Goal: Task Accomplishment & Management: Complete application form

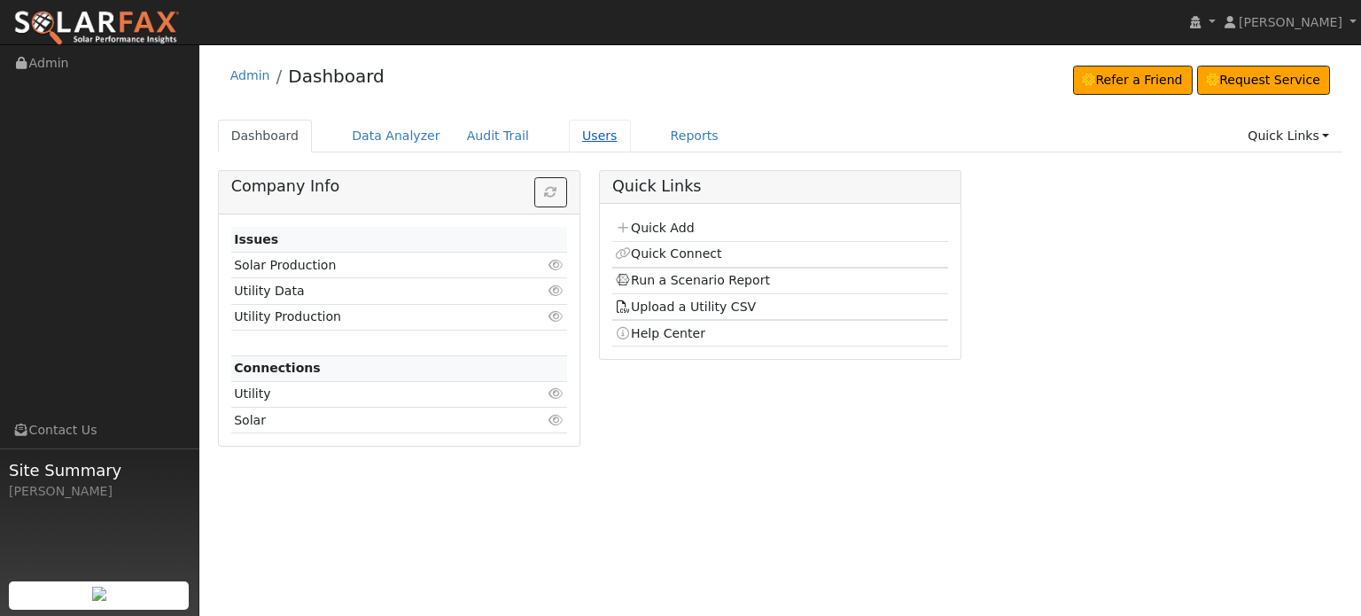
click at [569, 136] on link "Users" at bounding box center [600, 136] width 62 height 33
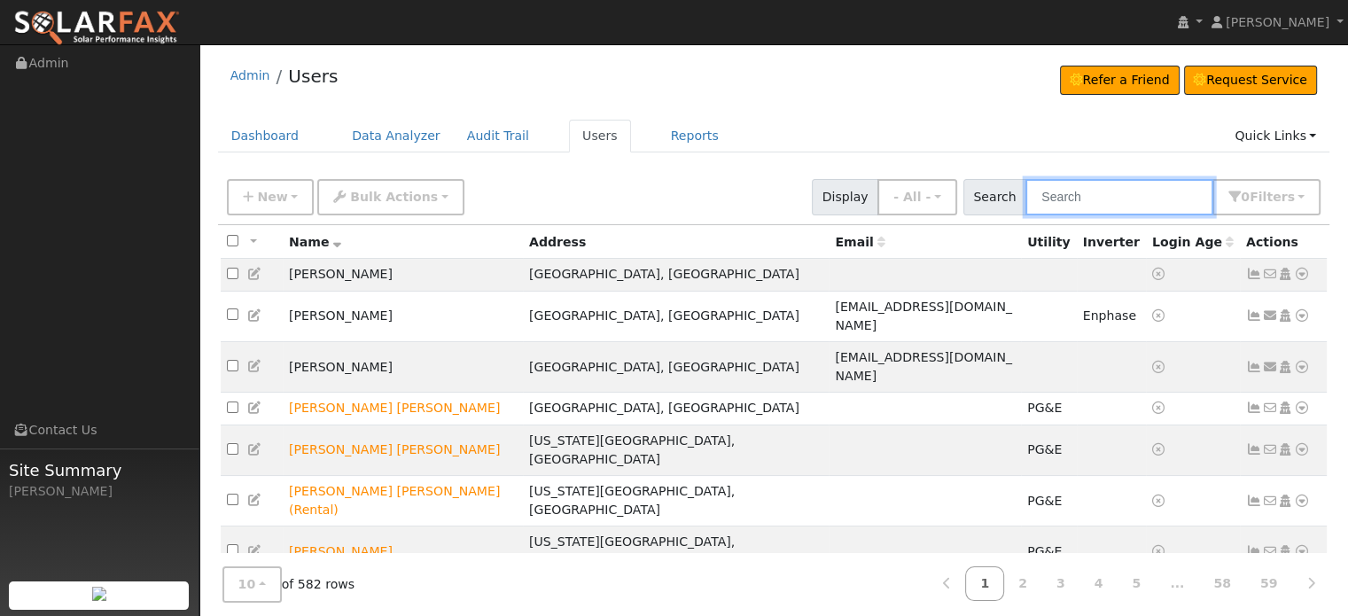
click at [1069, 198] on input "text" at bounding box center [1119, 197] width 188 height 36
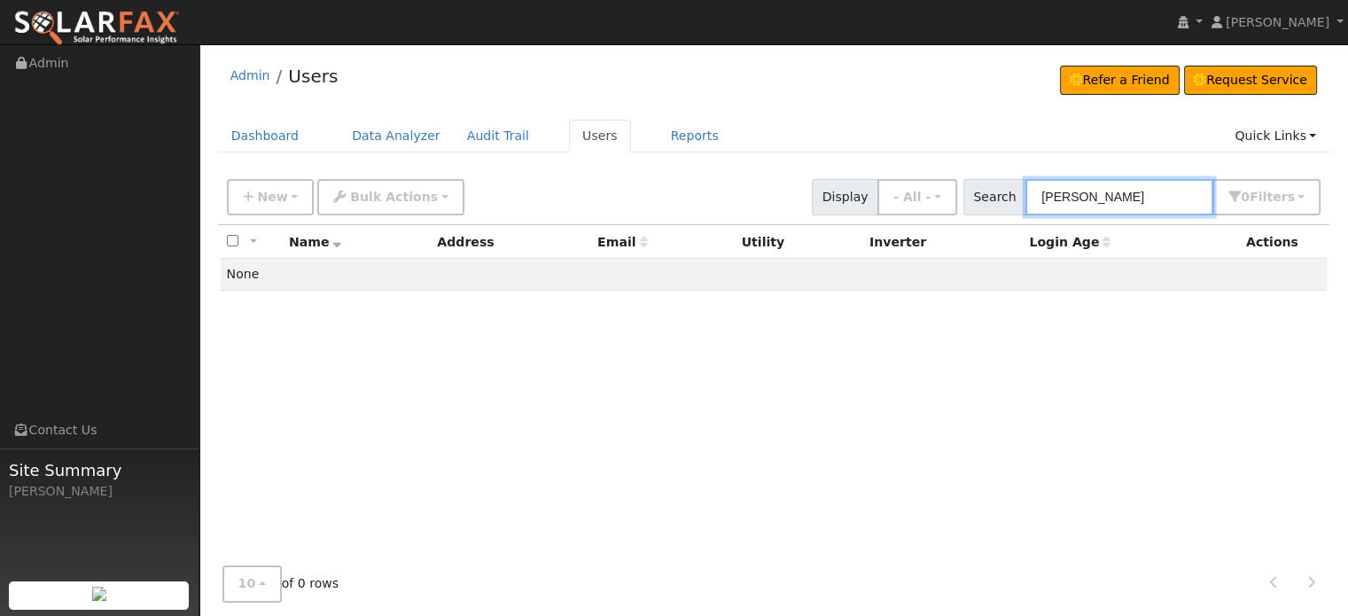
drag, startPoint x: 1156, startPoint y: 199, endPoint x: 851, endPoint y: 194, distance: 304.9
click at [851, 194] on div "New Add User Quick Add Quick Connect Quick Convert Lead Bulk Actions Send Email…" at bounding box center [773, 194] width 1101 height 43
type input "chidley"
click at [252, 136] on link "Dashboard" at bounding box center [265, 136] width 95 height 33
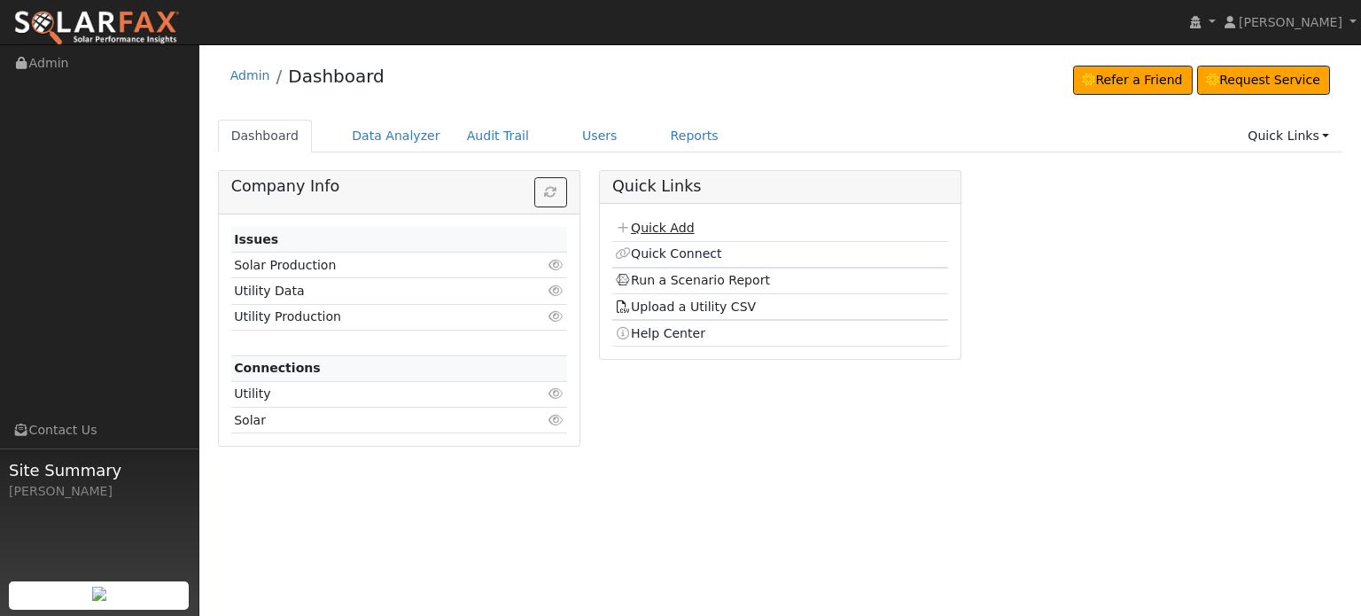
click at [649, 226] on link "Quick Add" at bounding box center [654, 228] width 79 height 14
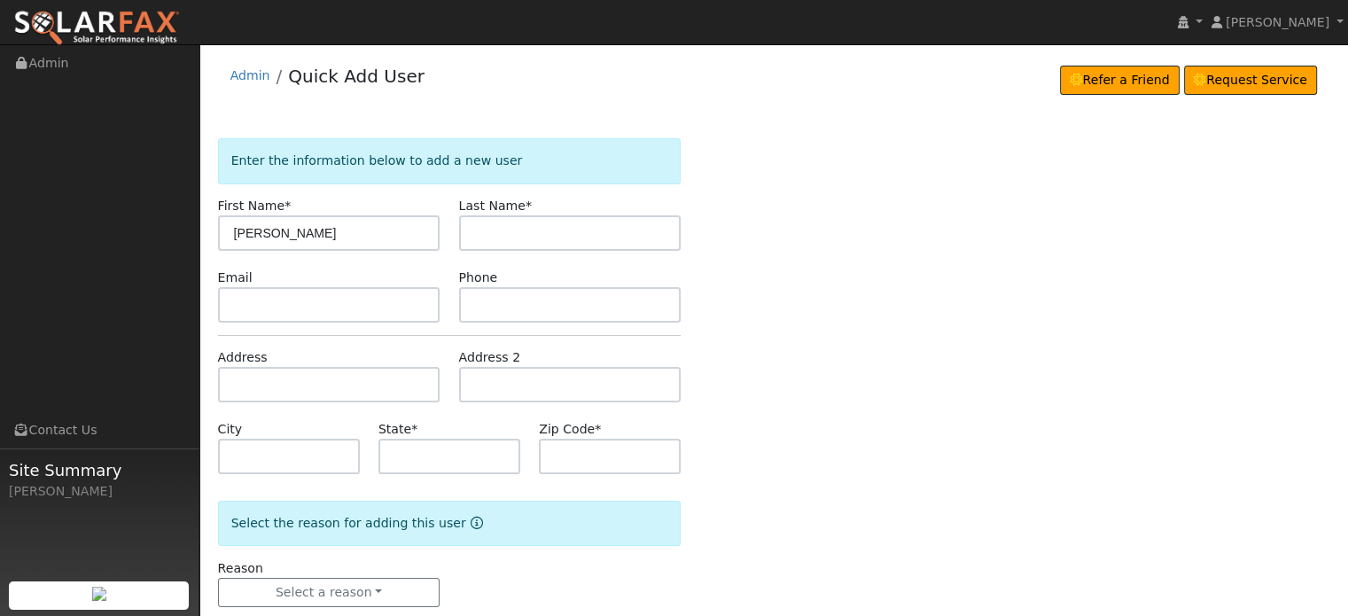
type input "Alan"
type input "Chidley"
click at [238, 386] on input "text" at bounding box center [329, 384] width 222 height 35
click at [238, 382] on input "text" at bounding box center [329, 384] width 222 height 35
paste input "12910 Mayflower Dr"
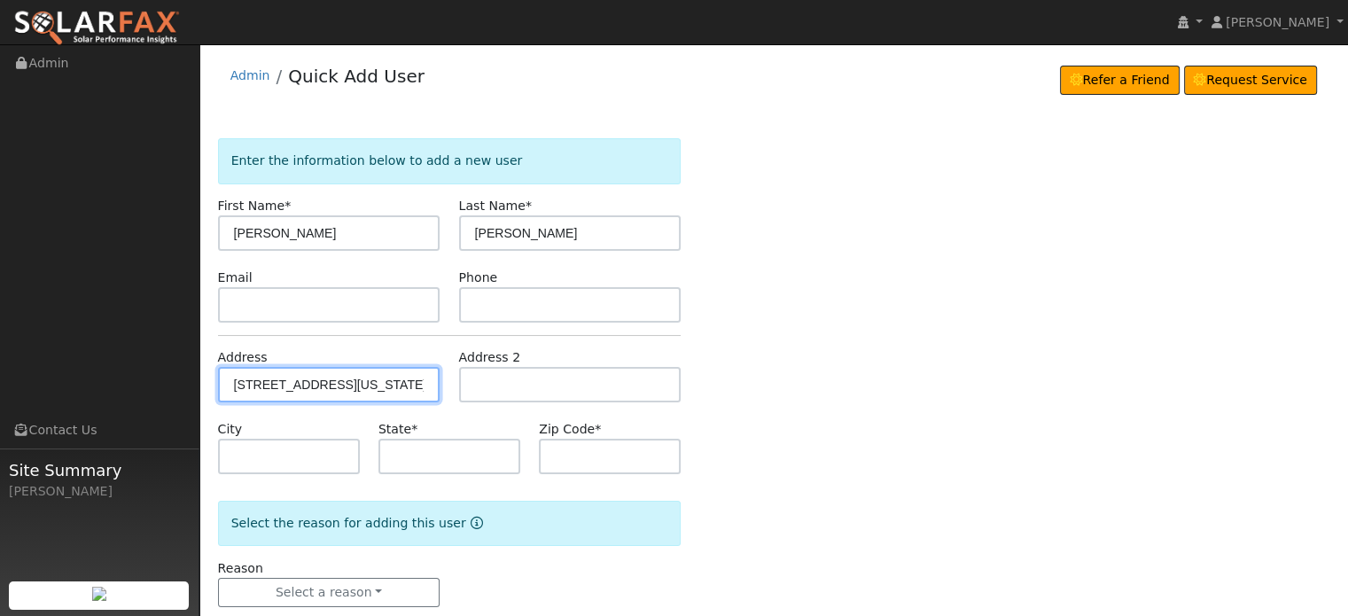
type input "12910 Mayflower Drive"
type input "Nevada City"
type input "CA"
type input "95959"
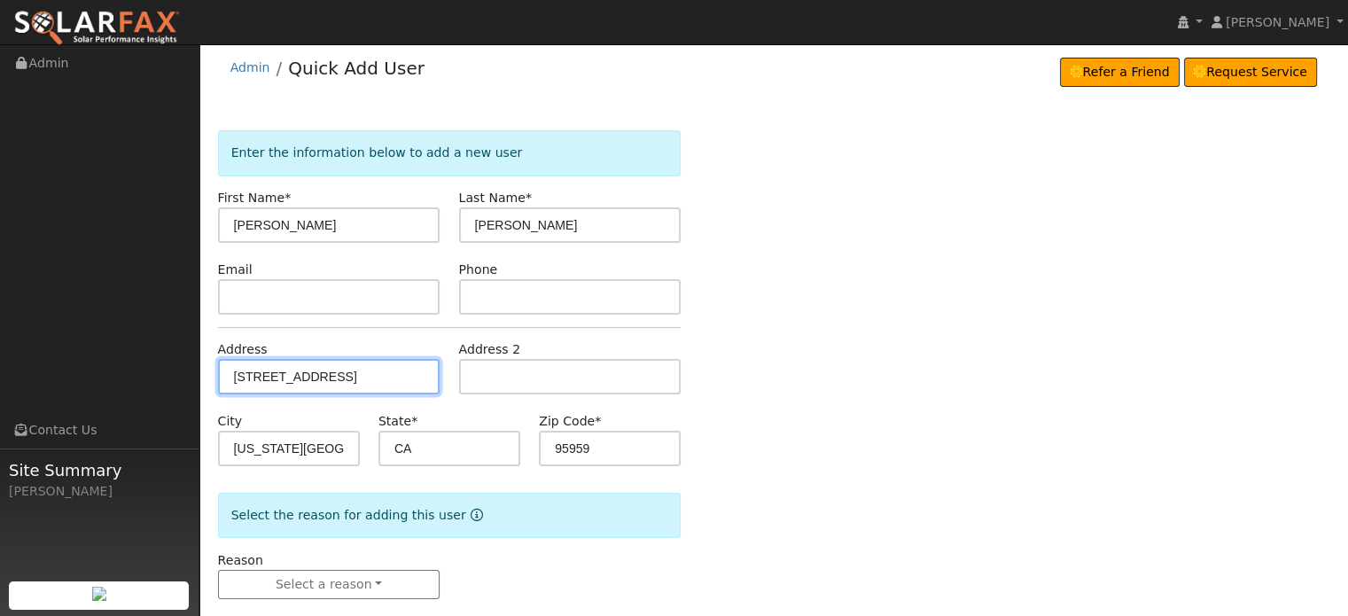
scroll to position [35, 0]
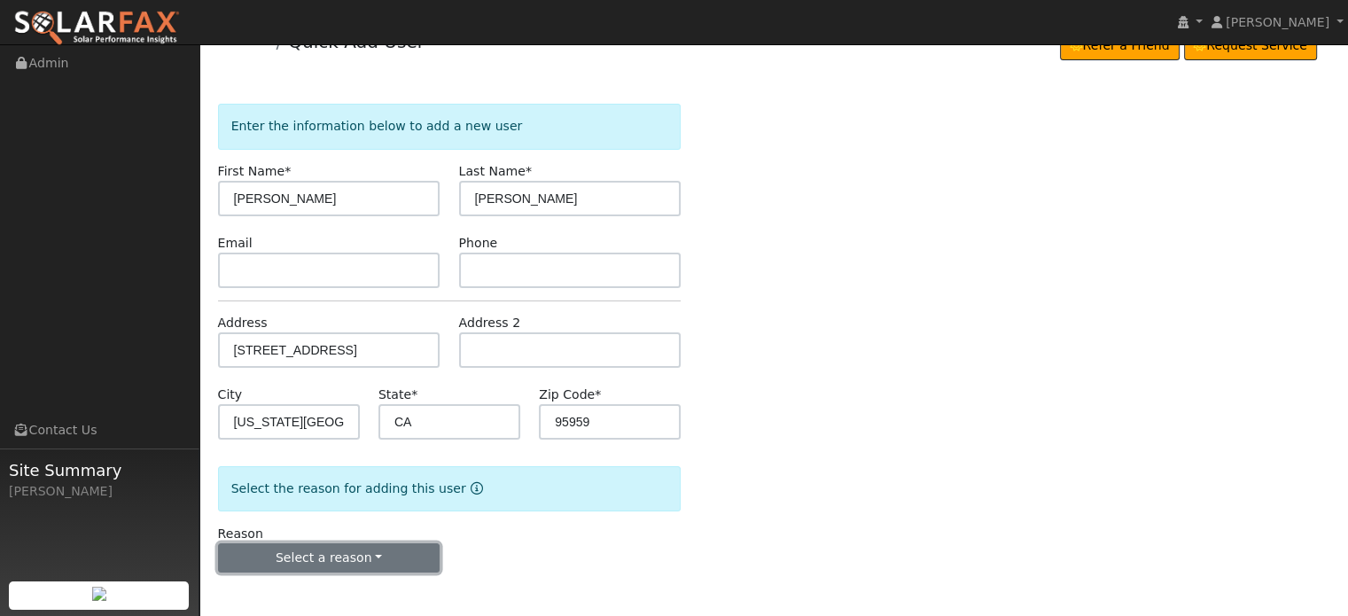
click at [328, 562] on button "Select a reason" at bounding box center [329, 558] width 222 height 30
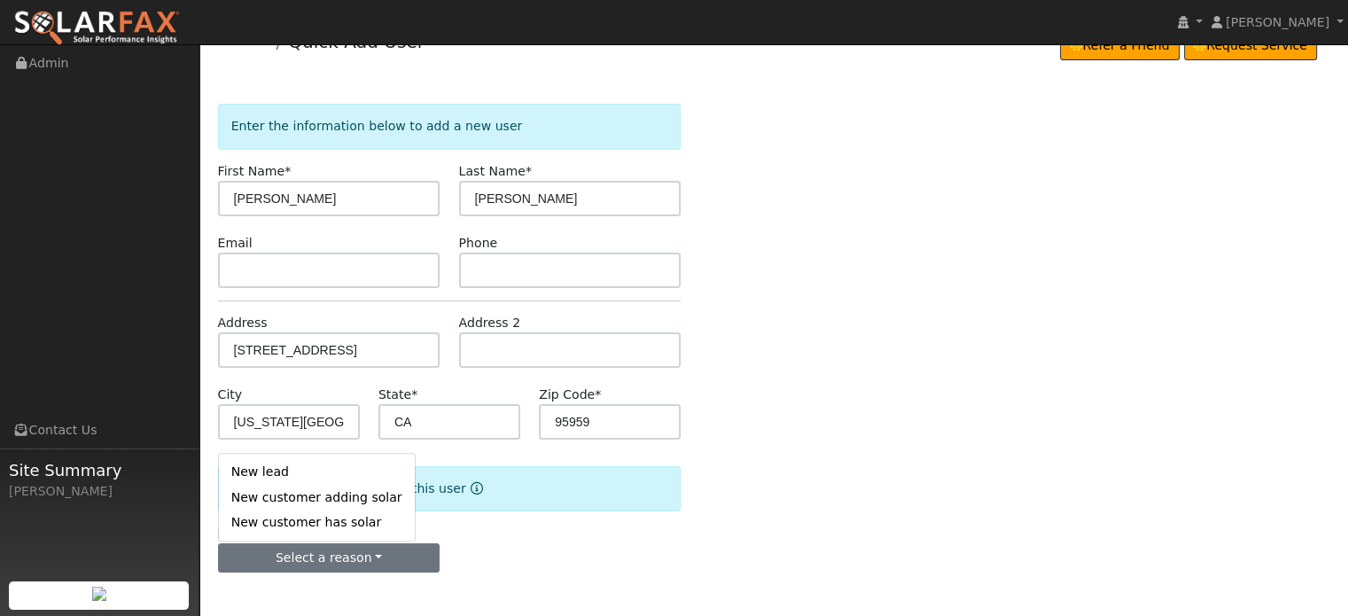
click at [253, 470] on link "New lead" at bounding box center [317, 472] width 196 height 25
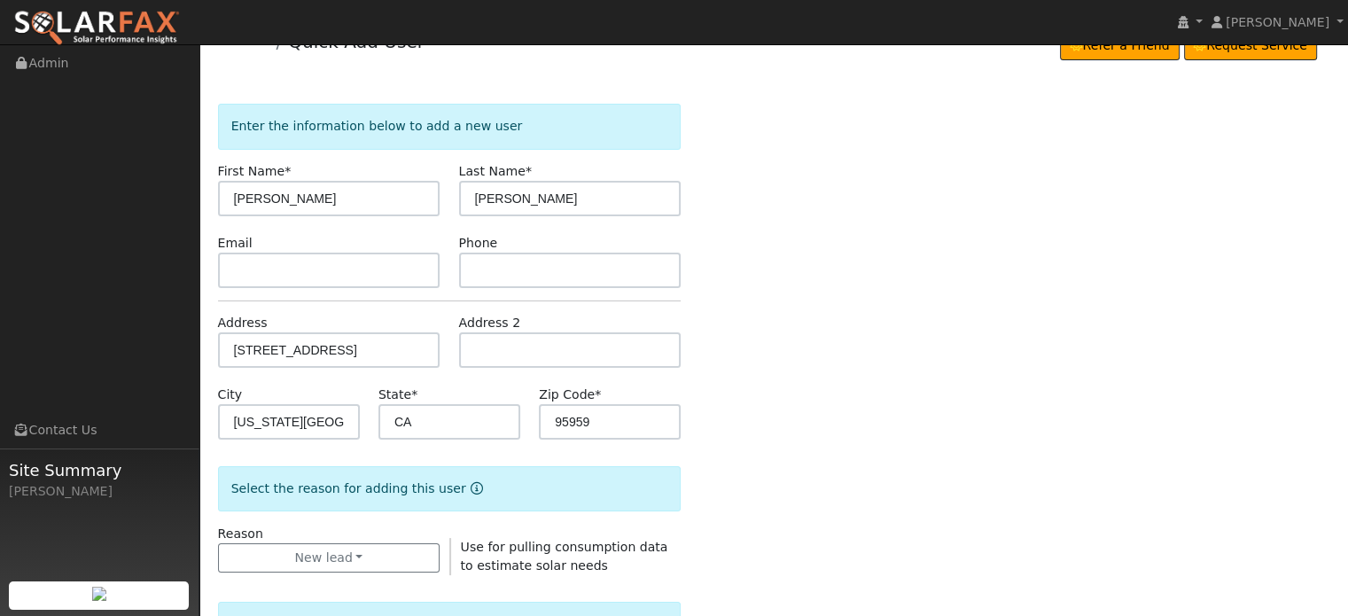
scroll to position [478, 0]
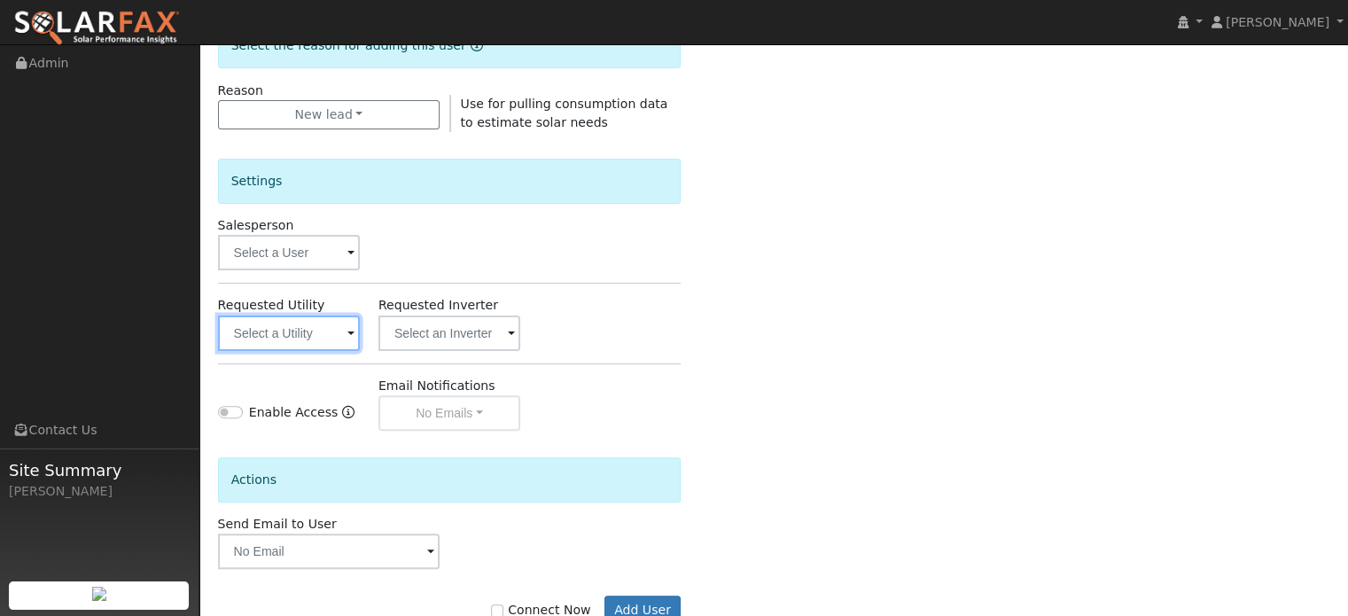
click at [289, 331] on input "text" at bounding box center [289, 333] width 142 height 35
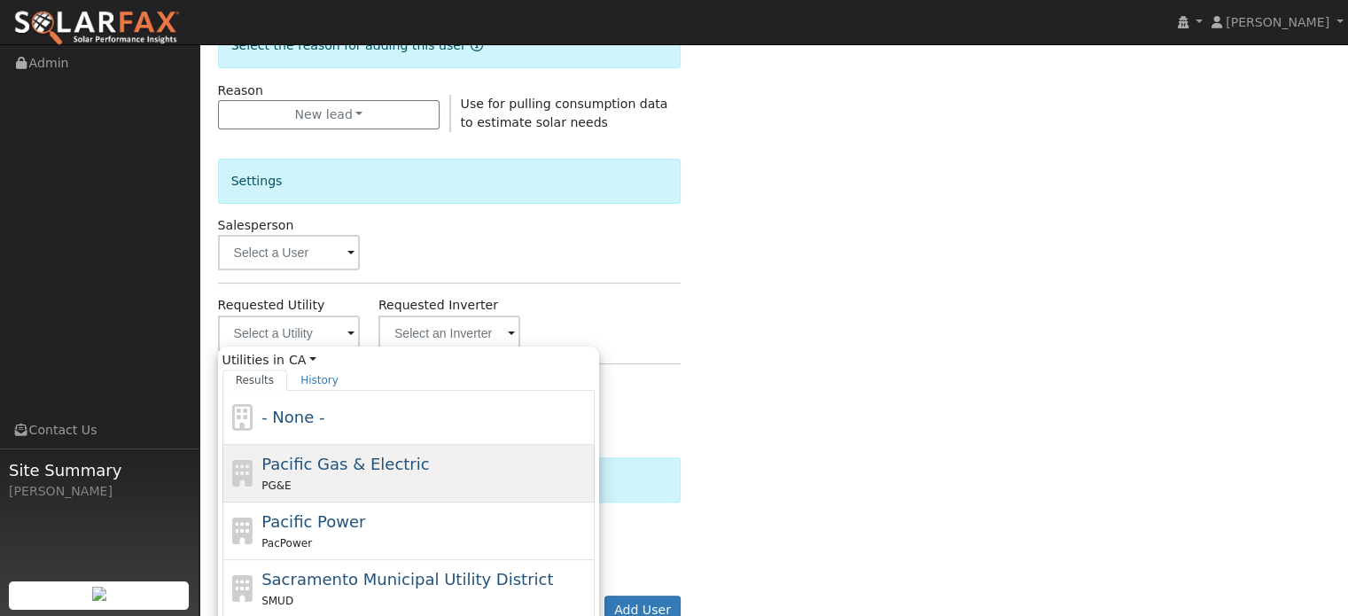
click at [274, 468] on span "Pacific Gas & Electric" at bounding box center [345, 464] width 168 height 19
type input "Pacific Gas & Electric"
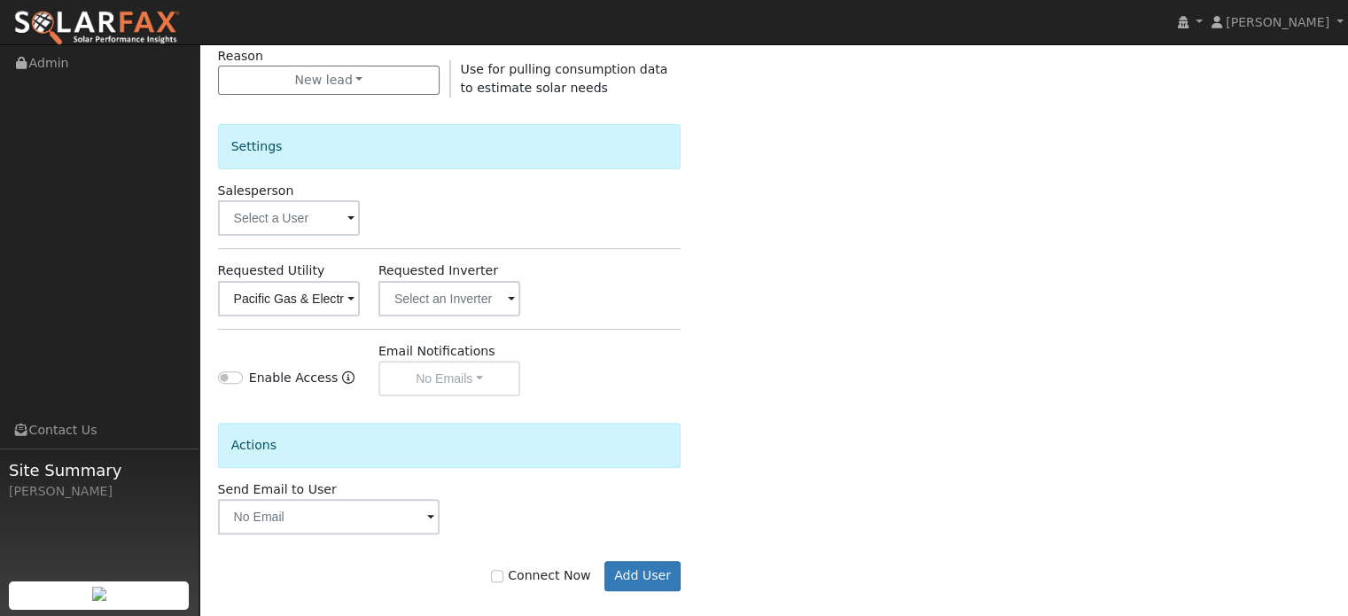
scroll to position [529, 0]
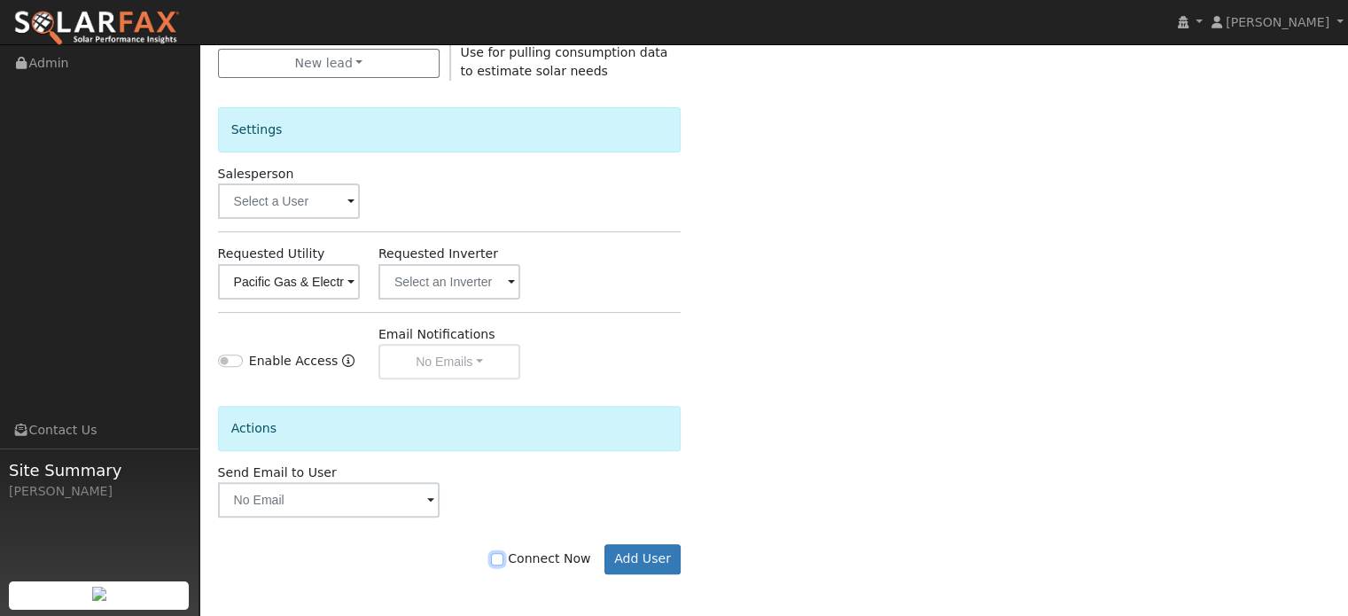
click at [503, 556] on input "Connect Now" at bounding box center [497, 559] width 12 height 12
checkbox input "true"
click at [630, 559] on button "Add User" at bounding box center [642, 559] width 77 height 30
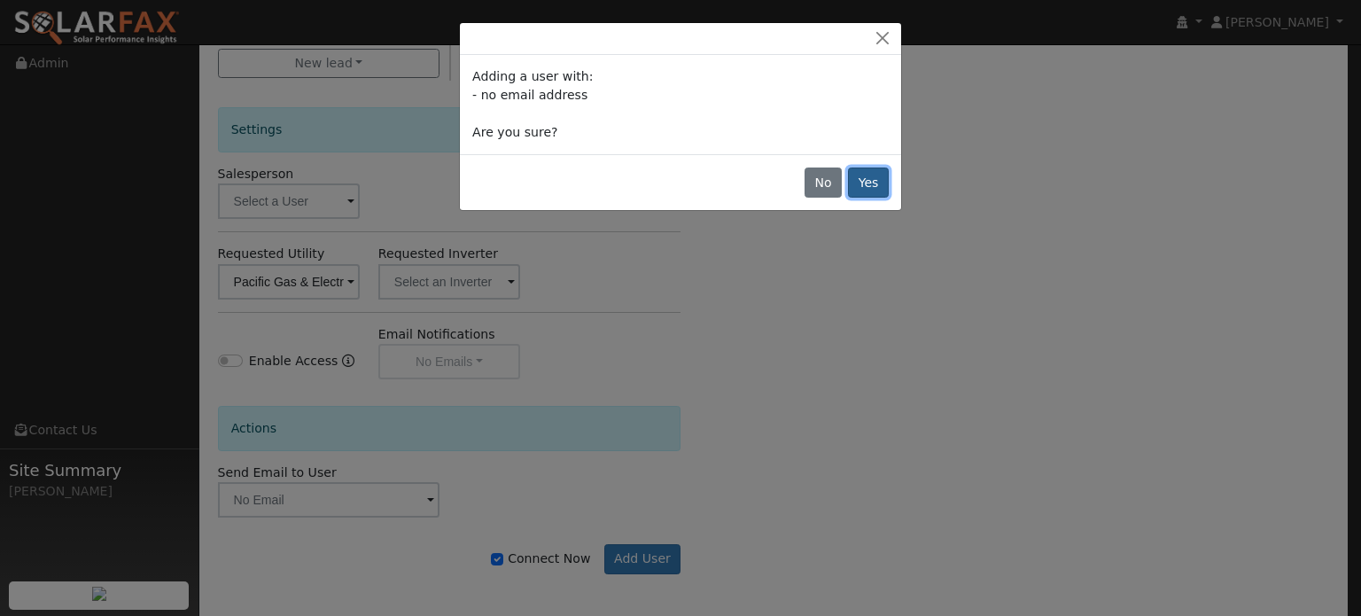
click at [862, 191] on button "Yes" at bounding box center [868, 183] width 41 height 30
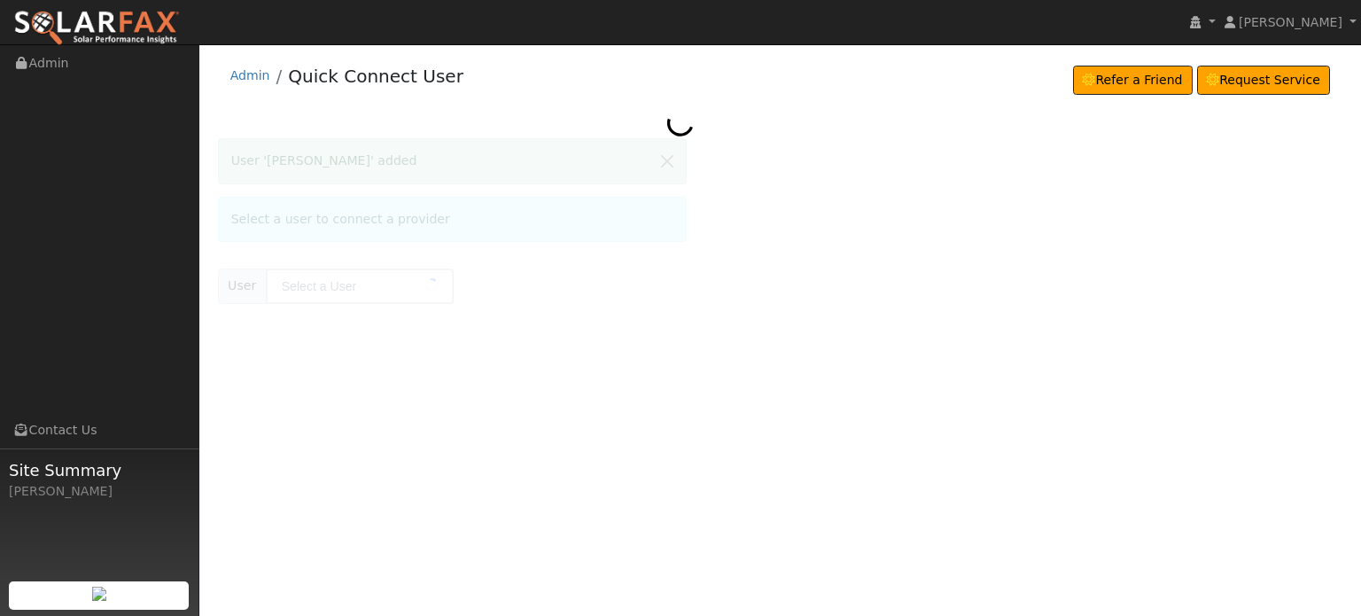
type input "[PERSON_NAME]"
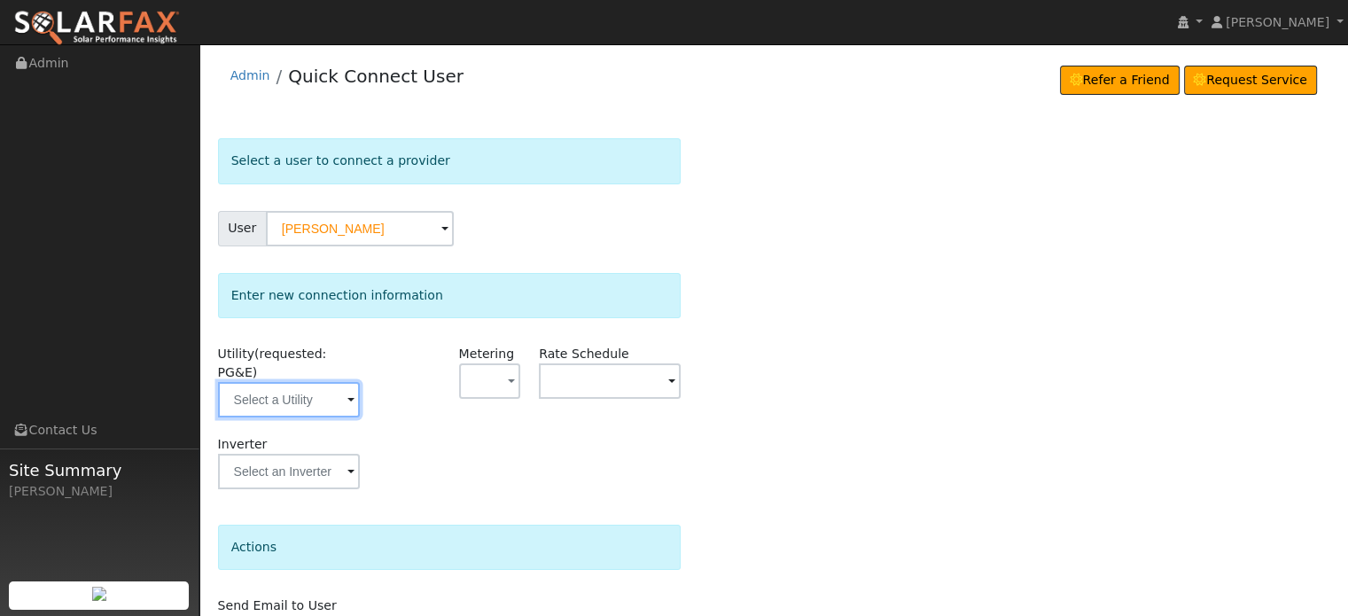
click at [333, 382] on input "text" at bounding box center [289, 399] width 142 height 35
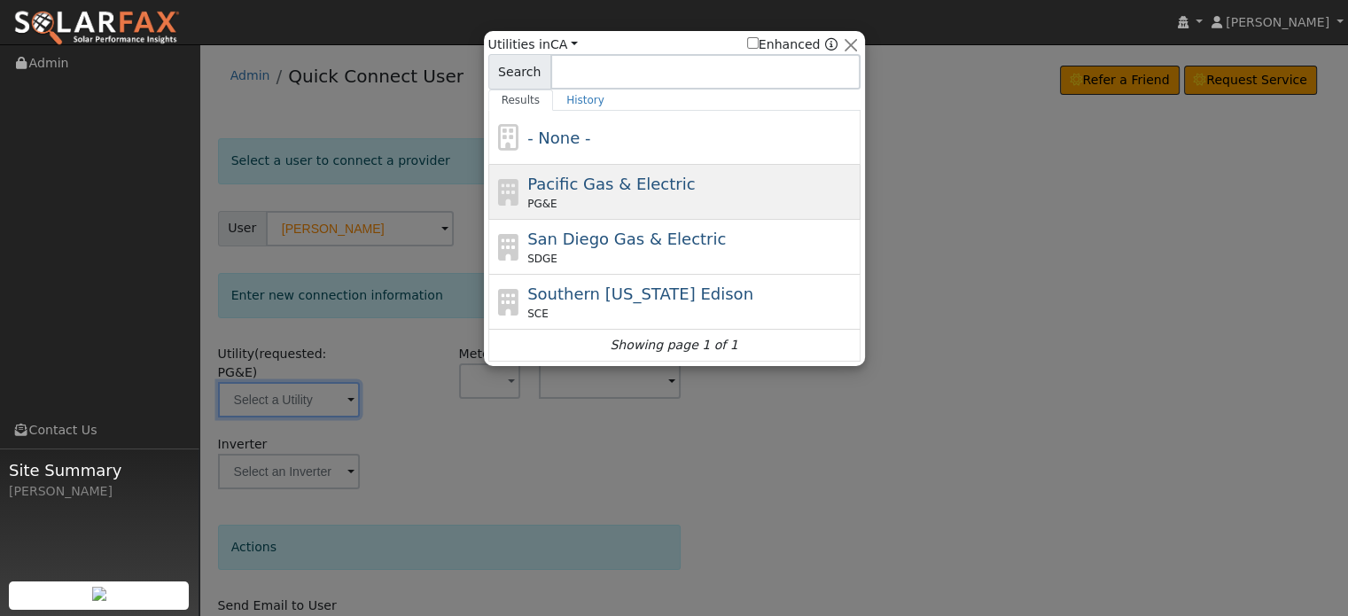
click at [553, 198] on div "PG&E" at bounding box center [691, 204] width 329 height 16
type input "PG&E"
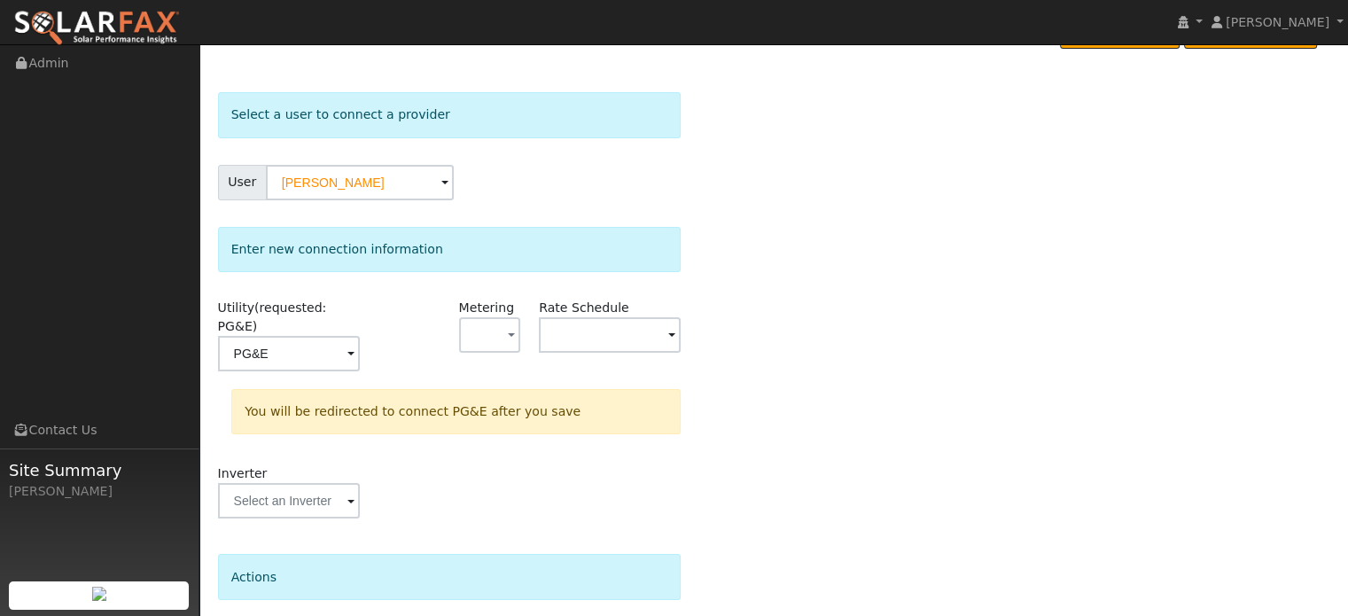
scroll to position [164, 0]
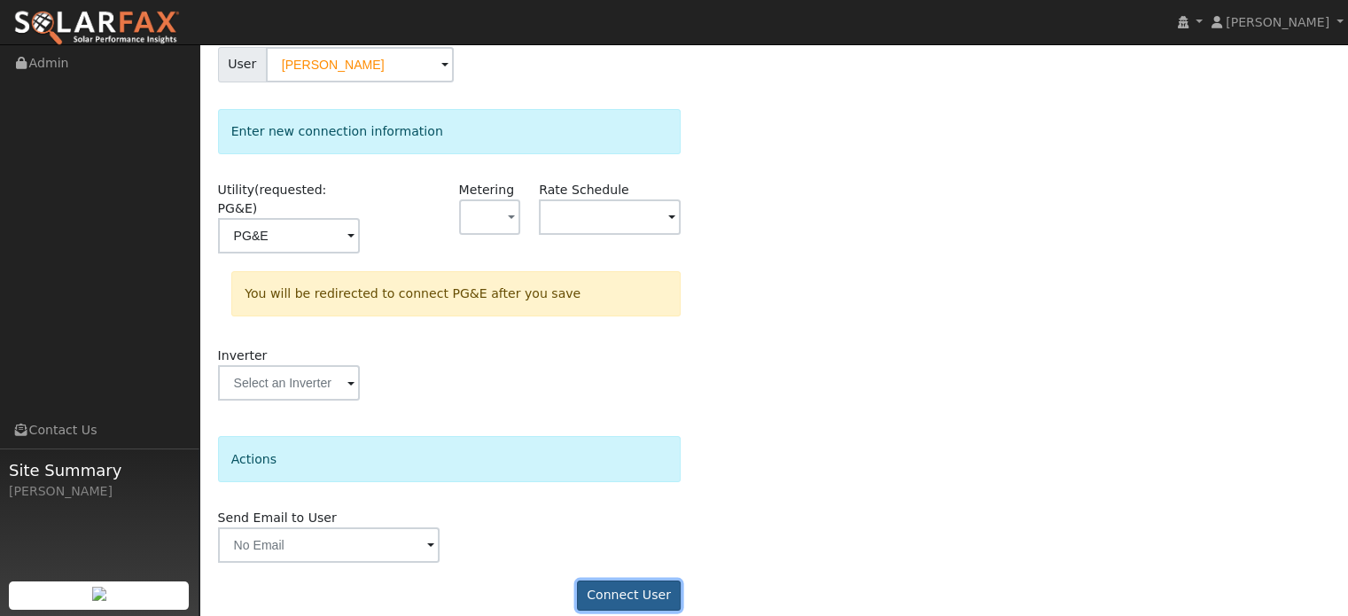
click at [635, 581] on button "Connect User" at bounding box center [629, 596] width 105 height 30
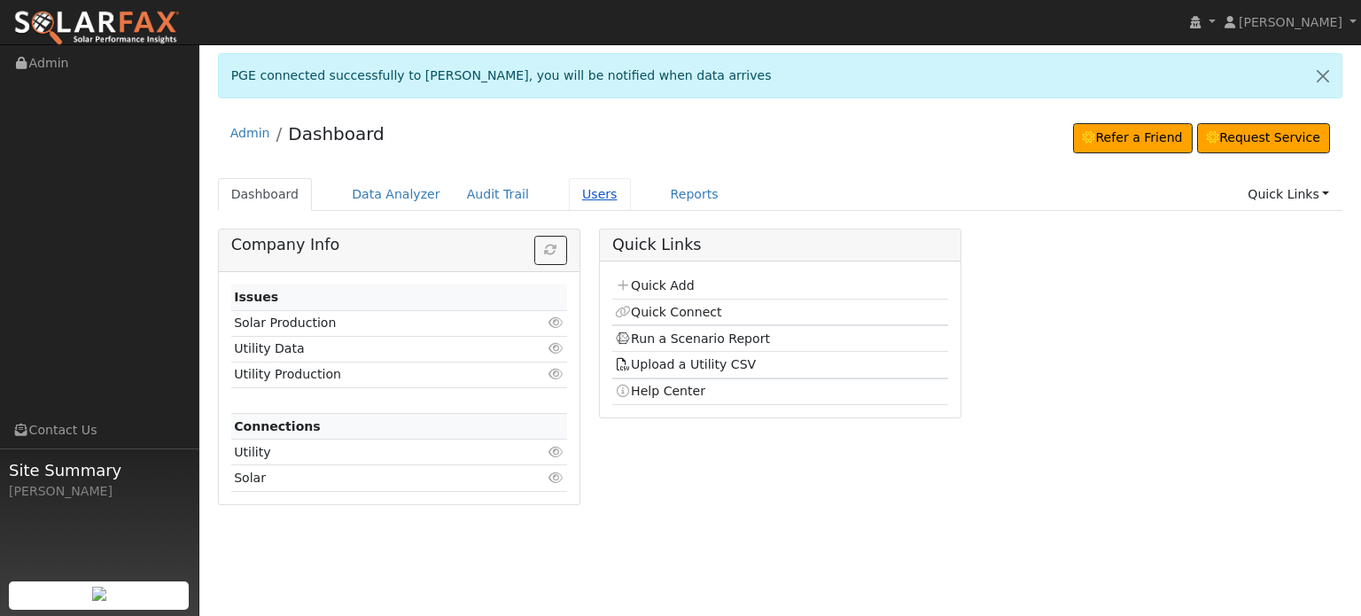
click at [569, 191] on link "Users" at bounding box center [600, 194] width 62 height 33
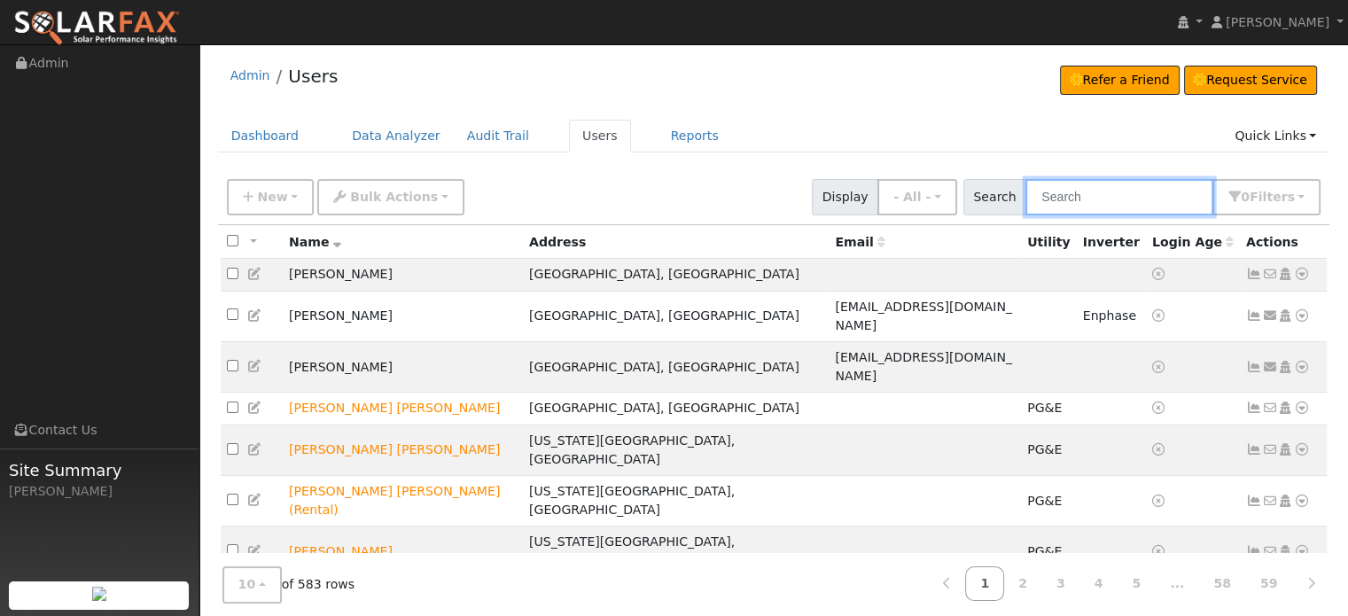
click at [1086, 191] on input "text" at bounding box center [1119, 197] width 188 height 36
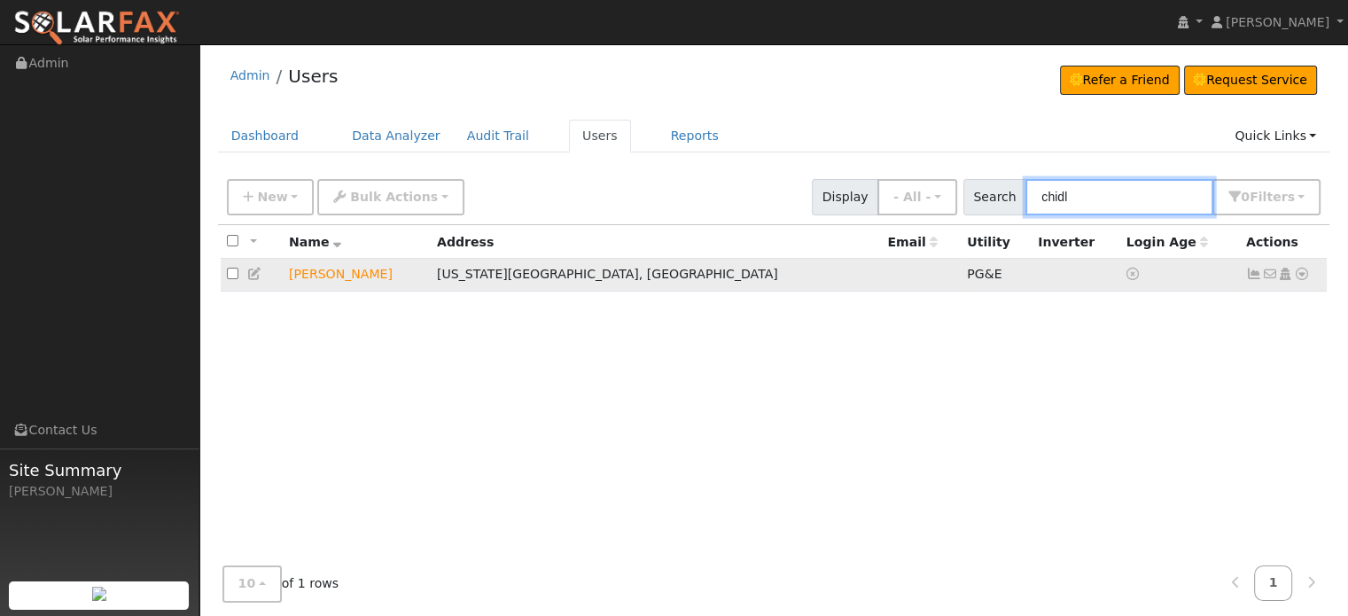
type input "chidl"
click at [1256, 276] on icon at bounding box center [1254, 274] width 16 height 12
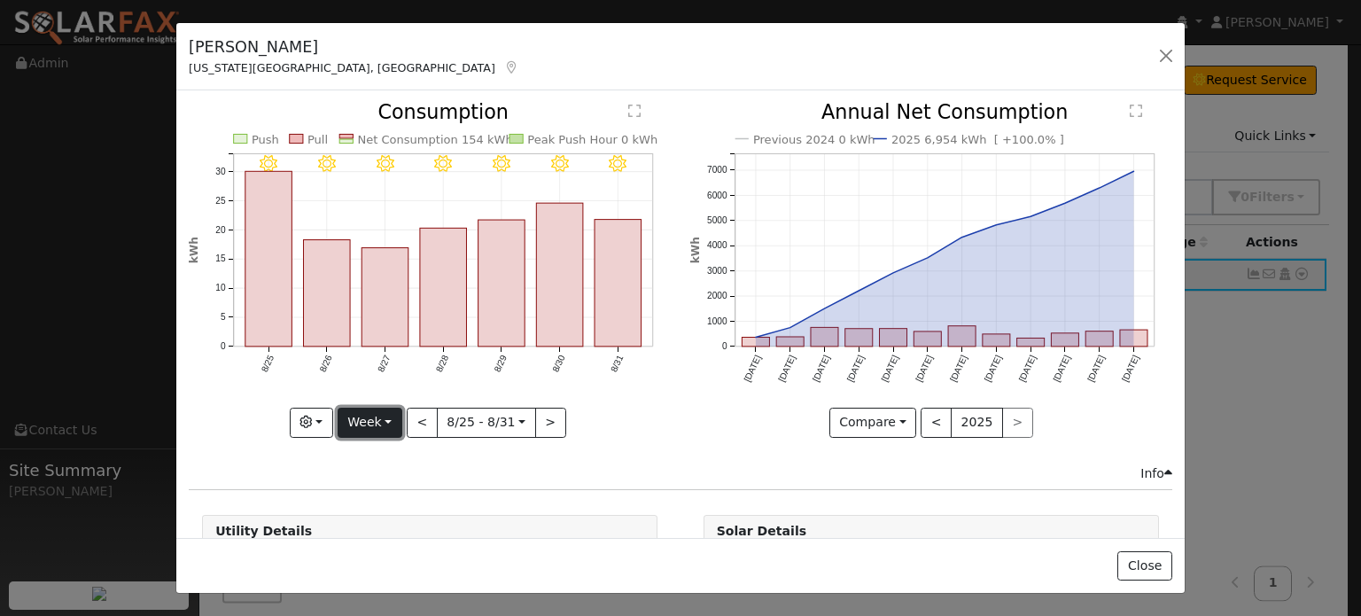
click at [390, 416] on button "Week" at bounding box center [370, 423] width 65 height 30
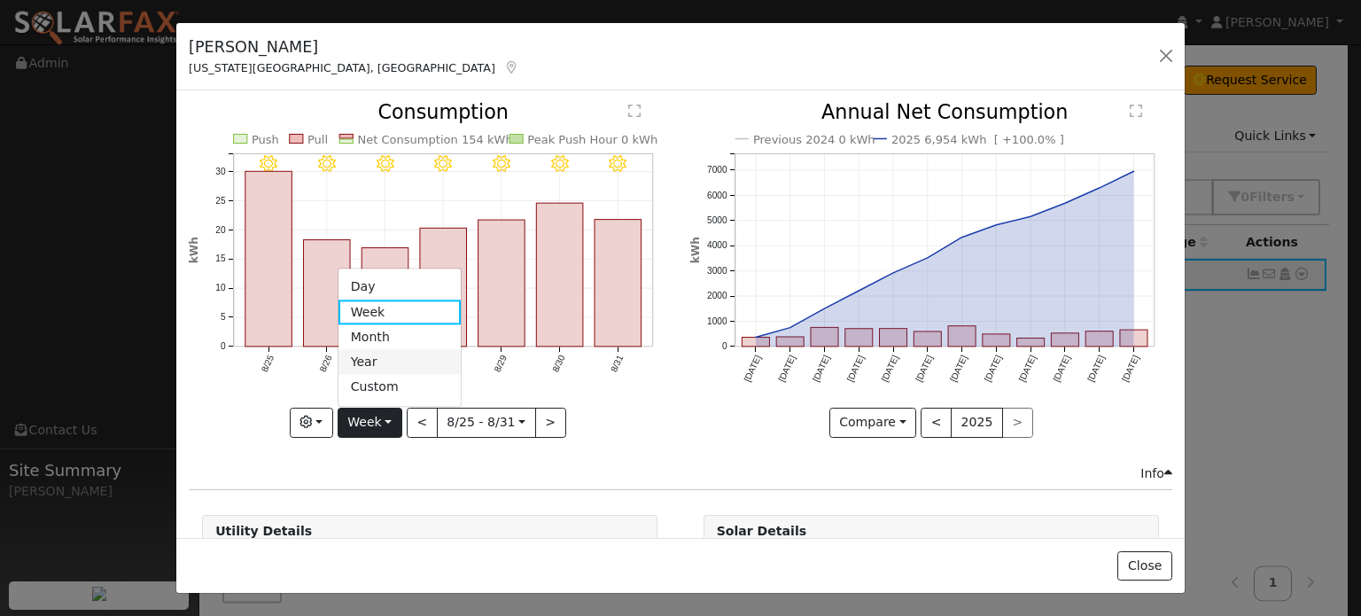
click at [372, 350] on link "Year" at bounding box center [400, 362] width 123 height 25
type input "[DATE]"
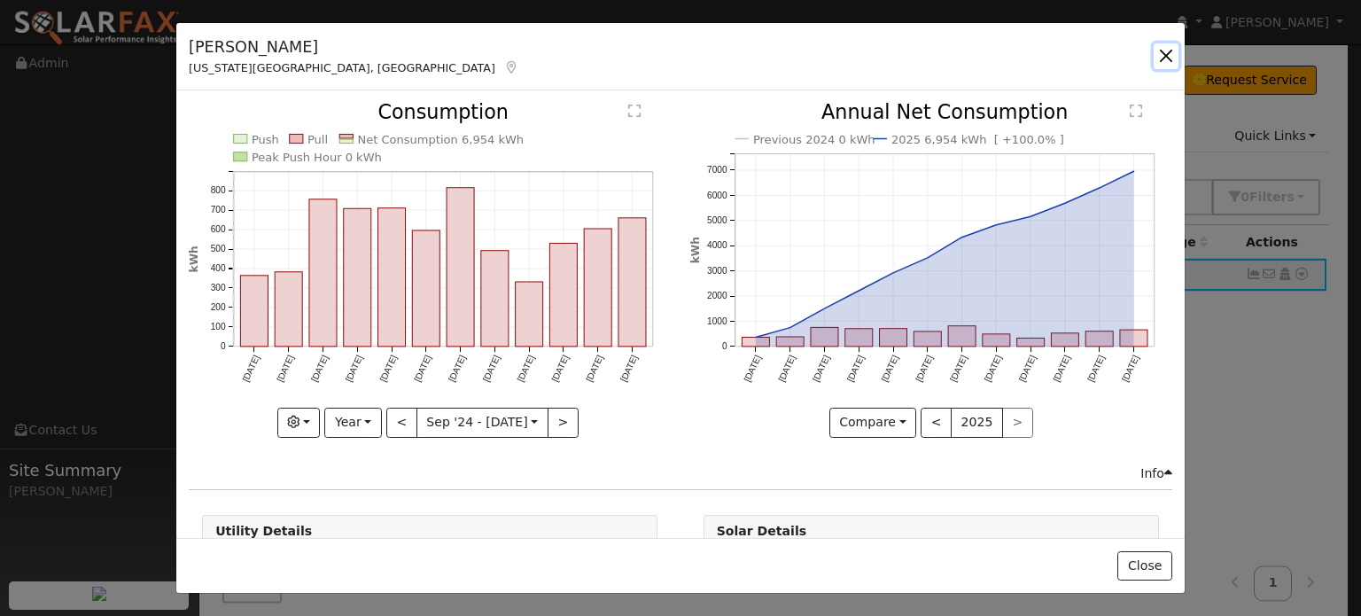
click at [1170, 60] on button "button" at bounding box center [1166, 55] width 25 height 25
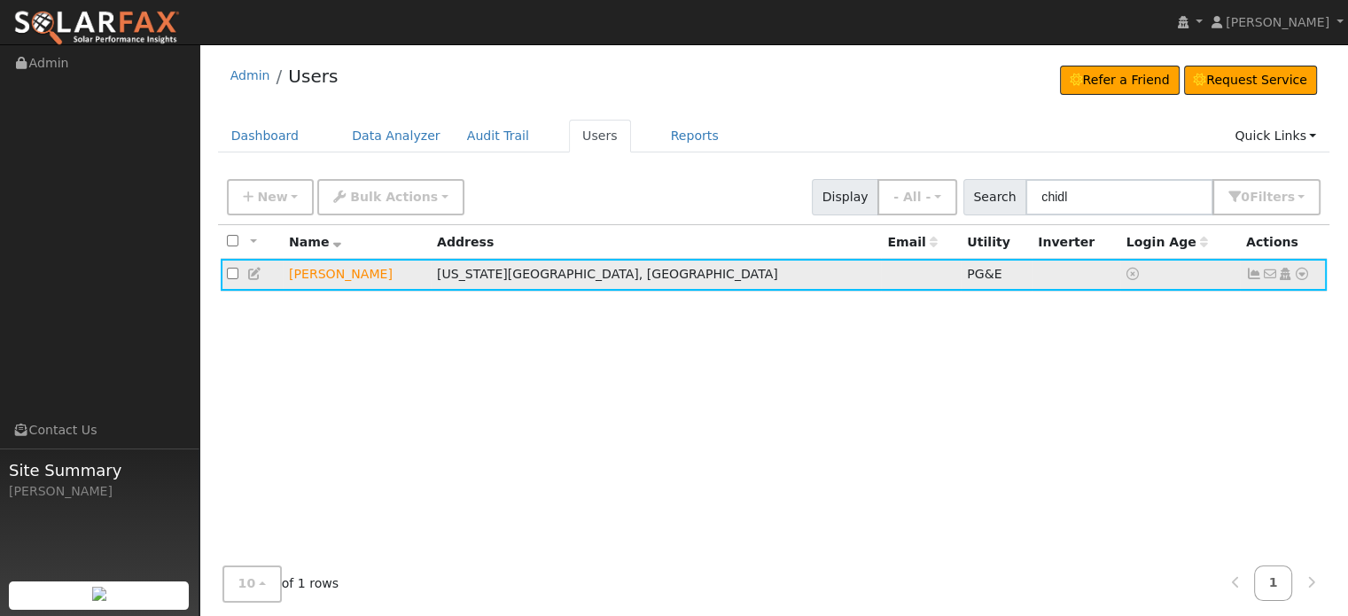
click at [1304, 269] on icon at bounding box center [1302, 274] width 16 height 12
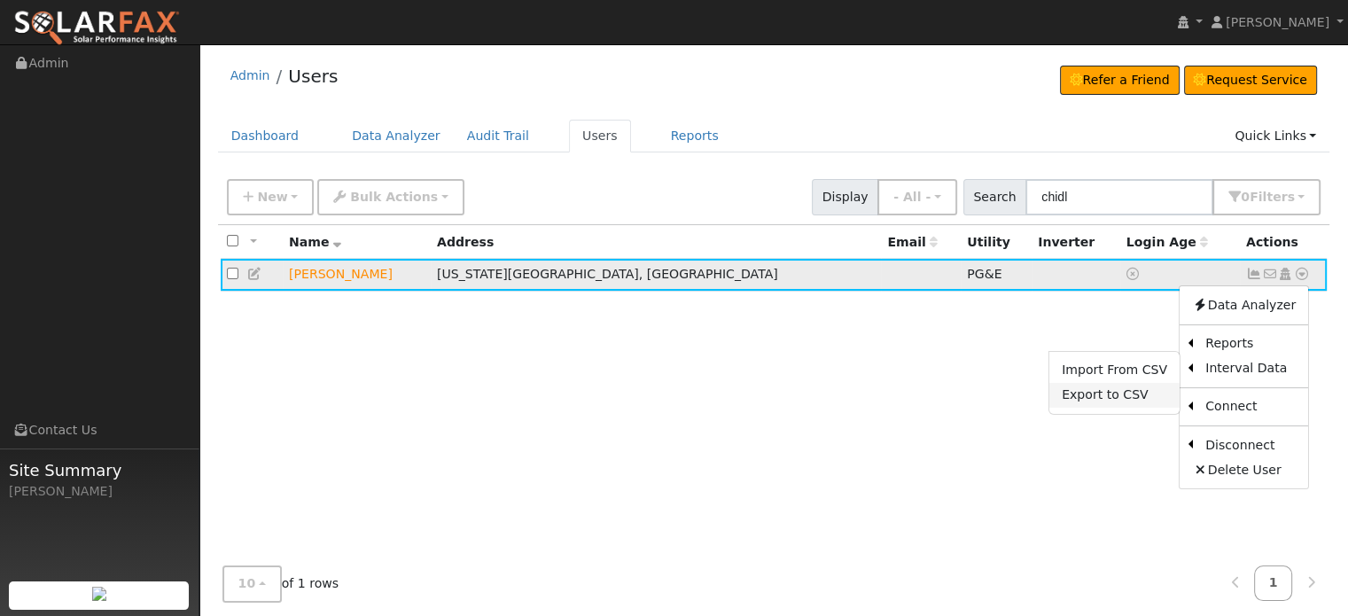
click at [1085, 398] on link "Export to CSV" at bounding box center [1114, 395] width 130 height 25
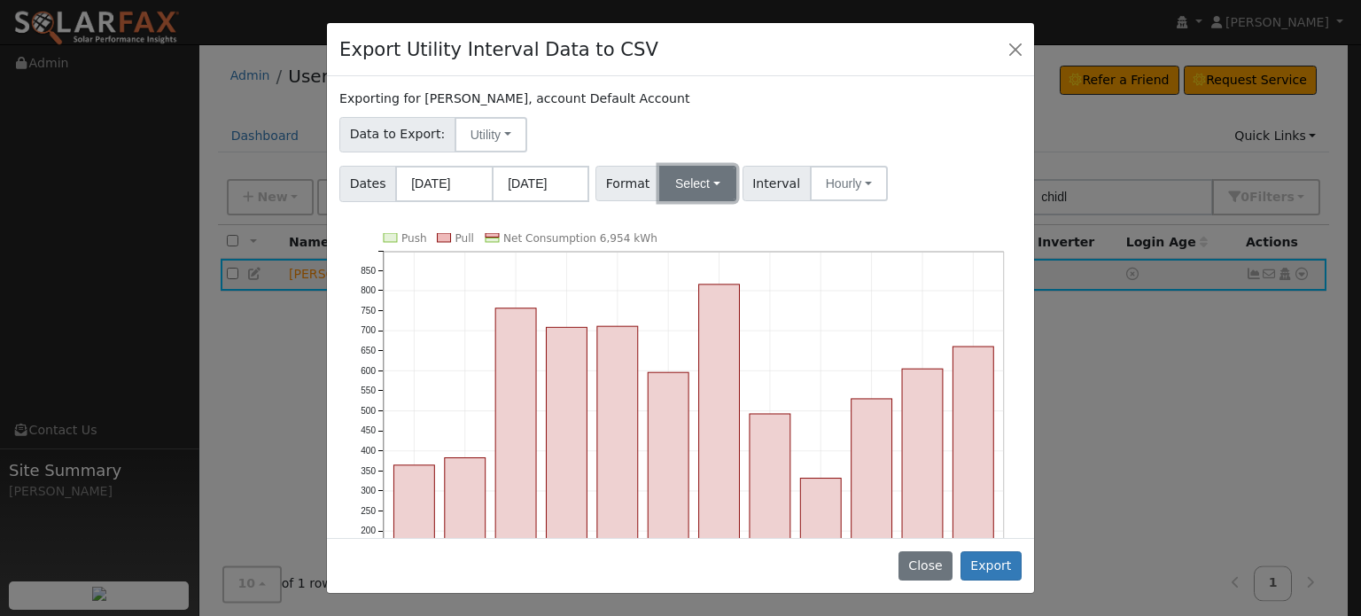
click at [717, 176] on button "Select" at bounding box center [697, 183] width 77 height 35
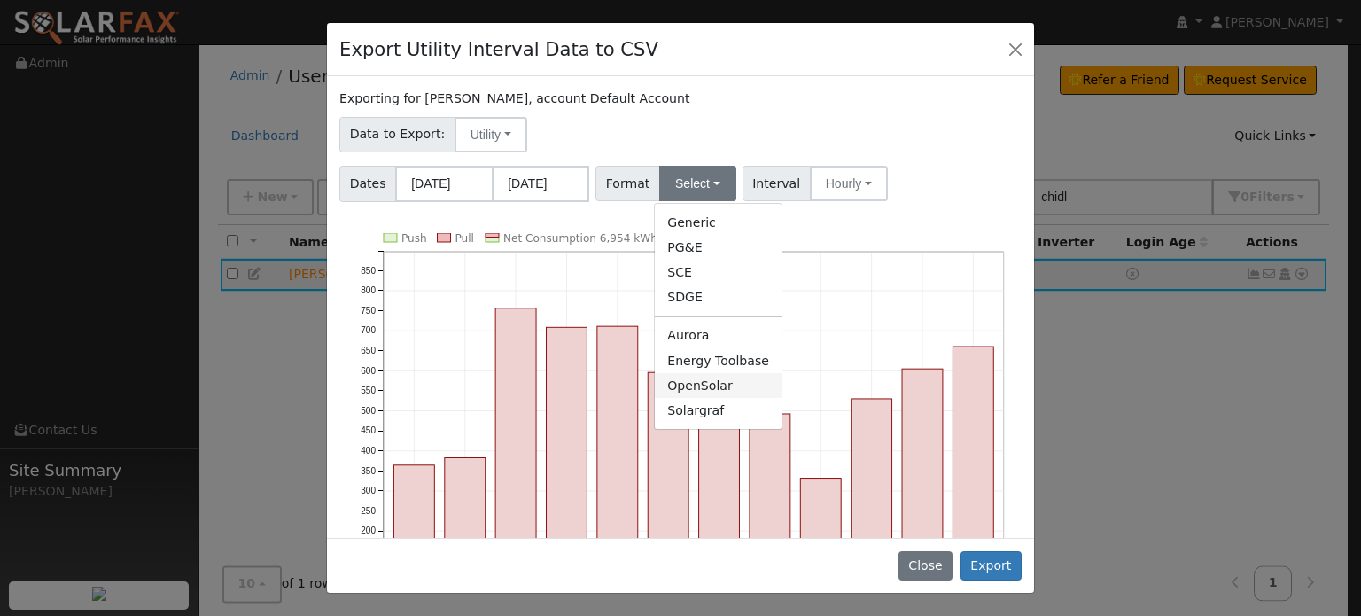
click at [680, 386] on link "OpenSolar" at bounding box center [718, 385] width 127 height 25
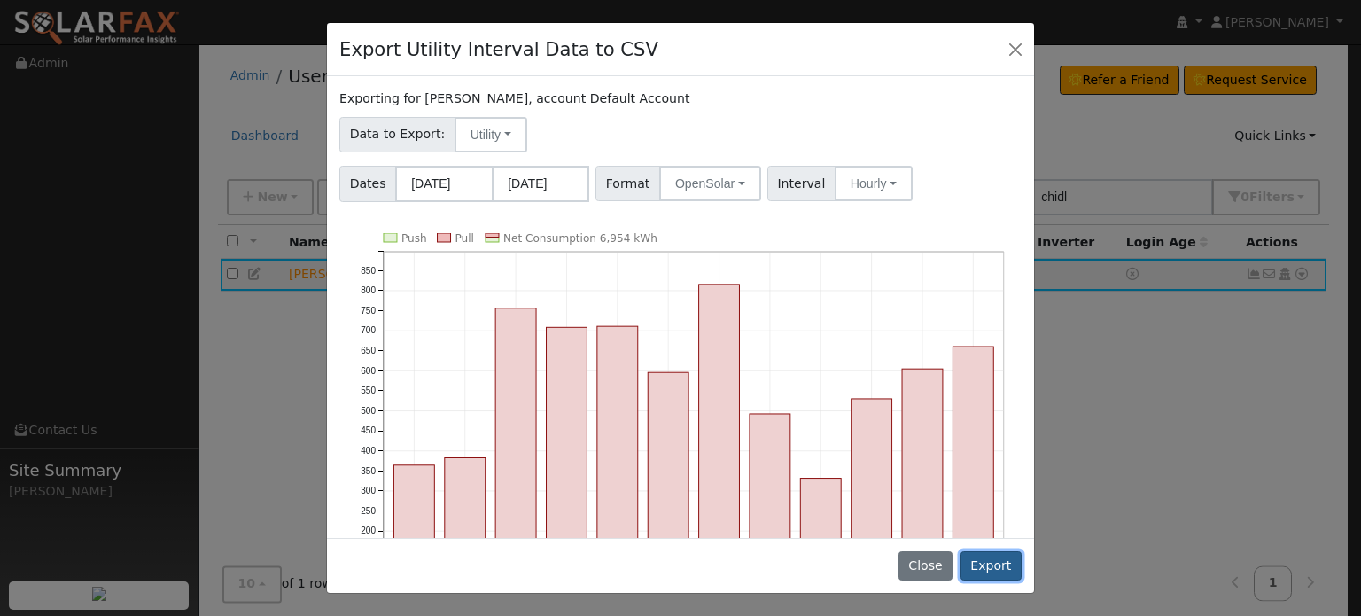
click at [996, 568] on button "Export" at bounding box center [991, 566] width 61 height 30
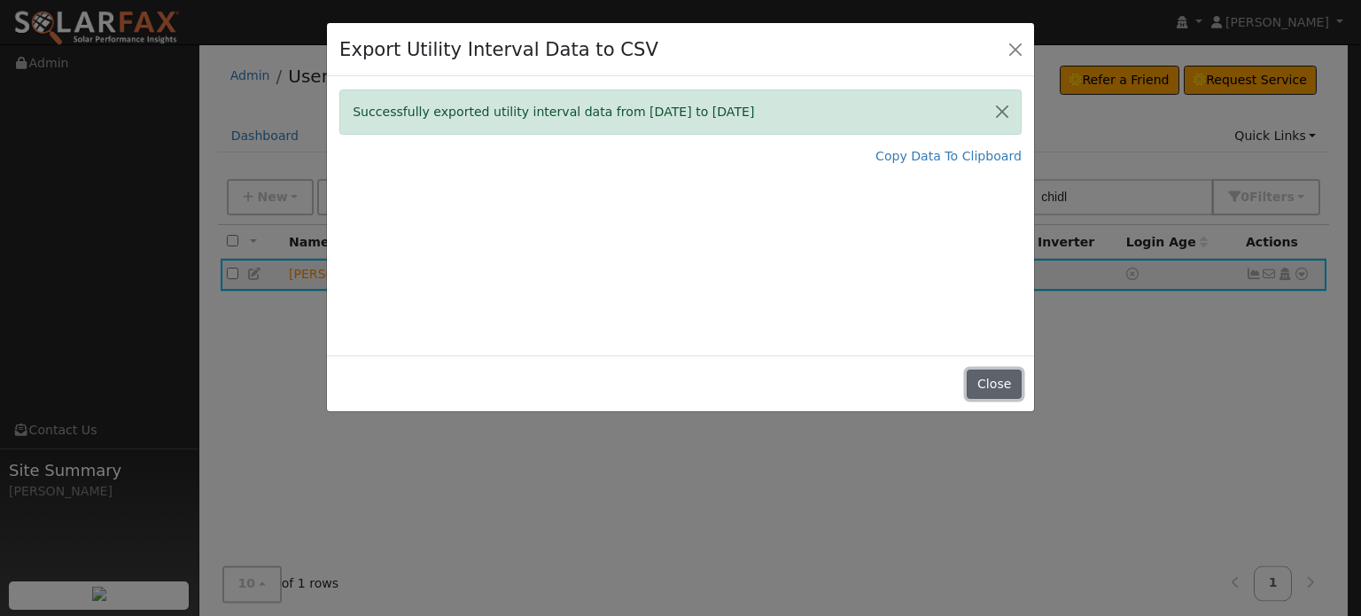
click at [1010, 385] on button "Close" at bounding box center [994, 385] width 54 height 30
